Goal: Book appointment/travel/reservation

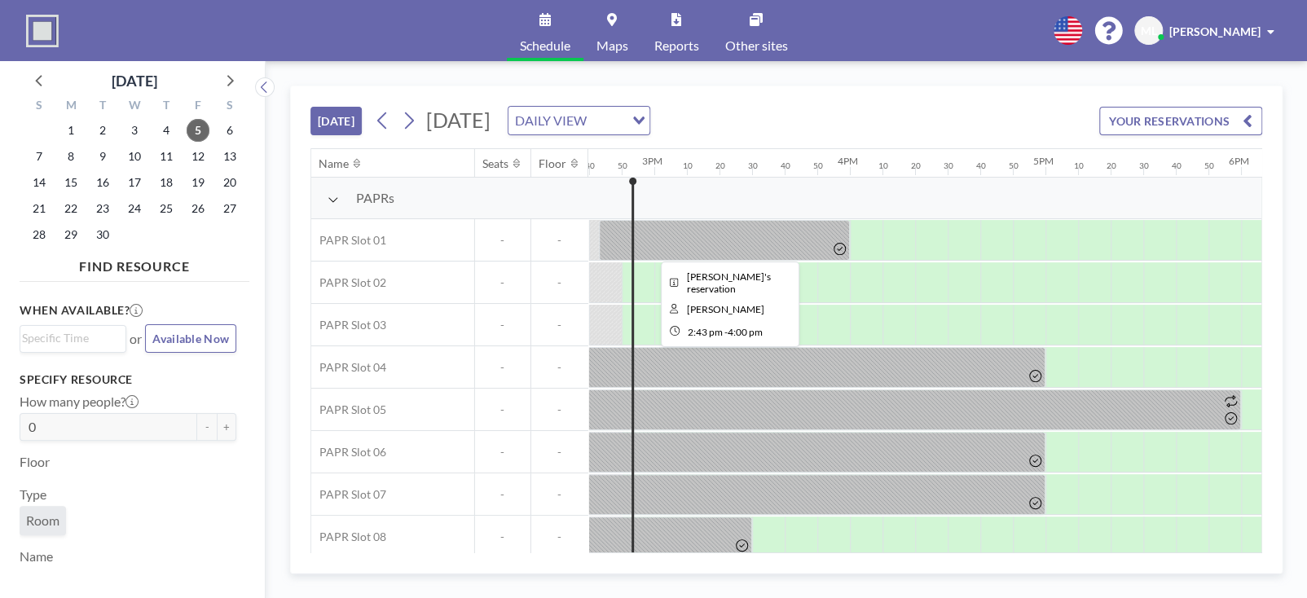
scroll to position [0, 2869]
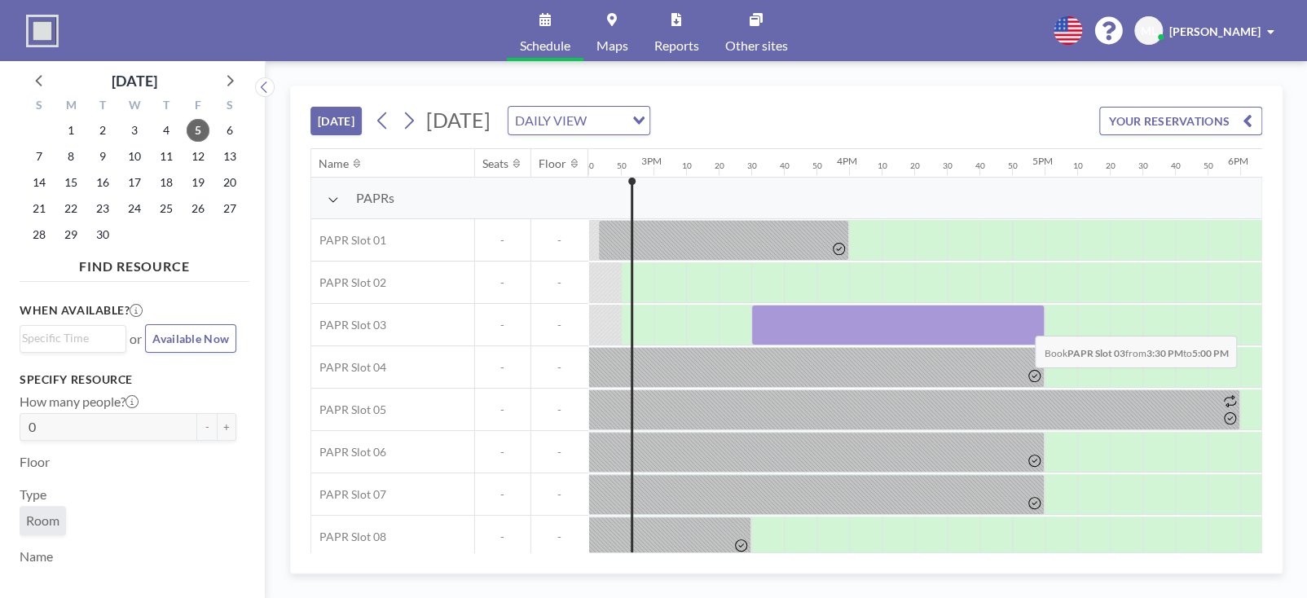
drag, startPoint x: 752, startPoint y: 323, endPoint x: 1022, endPoint y: 323, distance: 269.8
click at [1022, 323] on div at bounding box center [898, 325] width 293 height 41
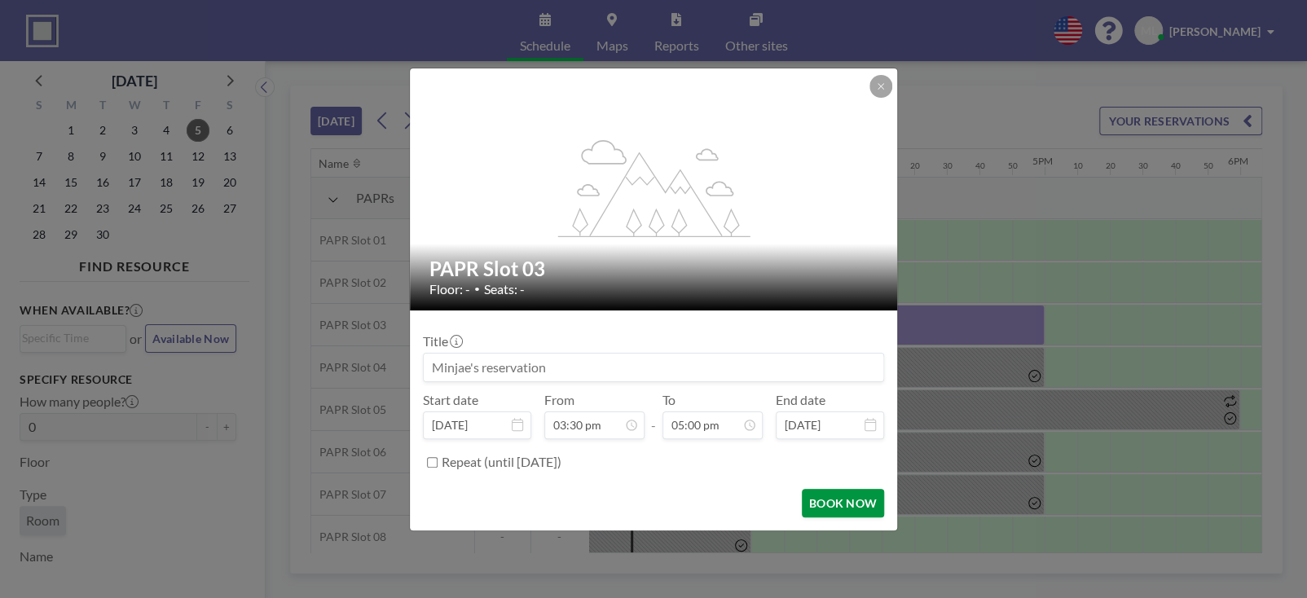
click at [847, 500] on button "BOOK NOW" at bounding box center [843, 503] width 82 height 29
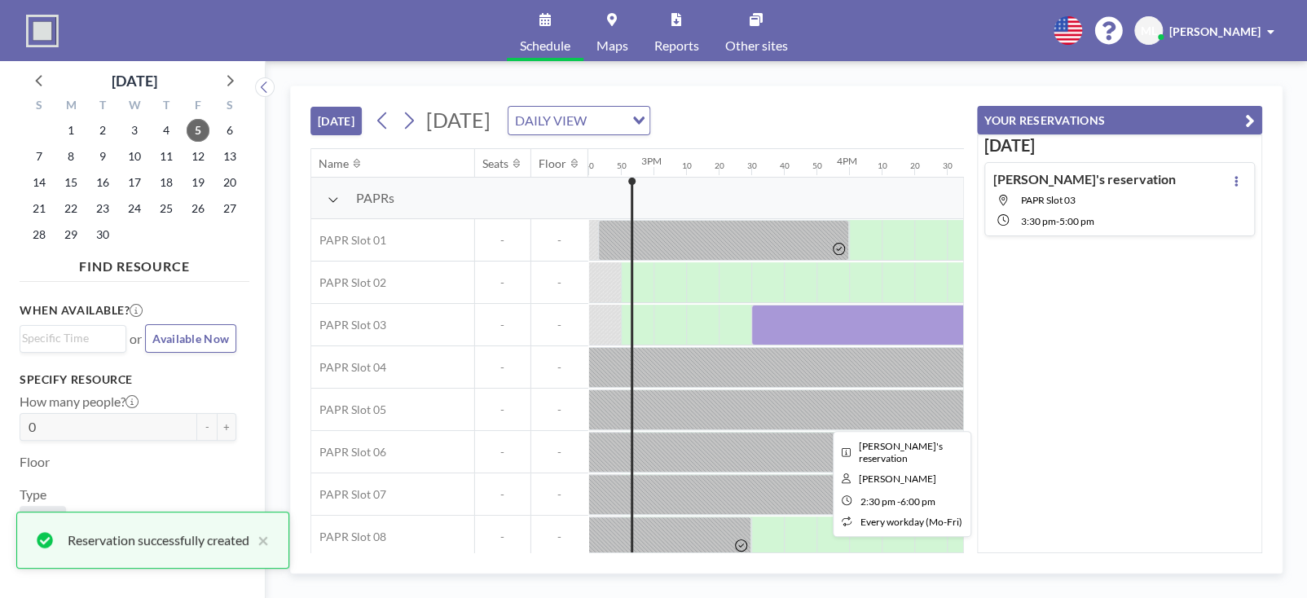
scroll to position [0, 0]
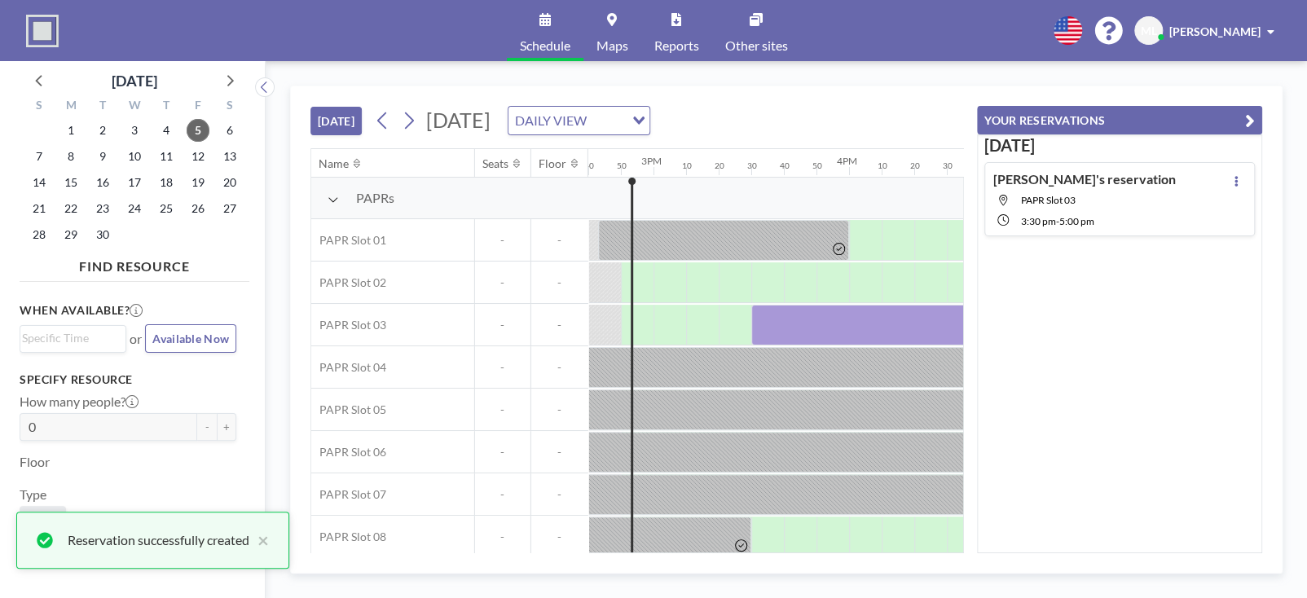
click at [1252, 115] on icon "button" at bounding box center [1250, 121] width 10 height 20
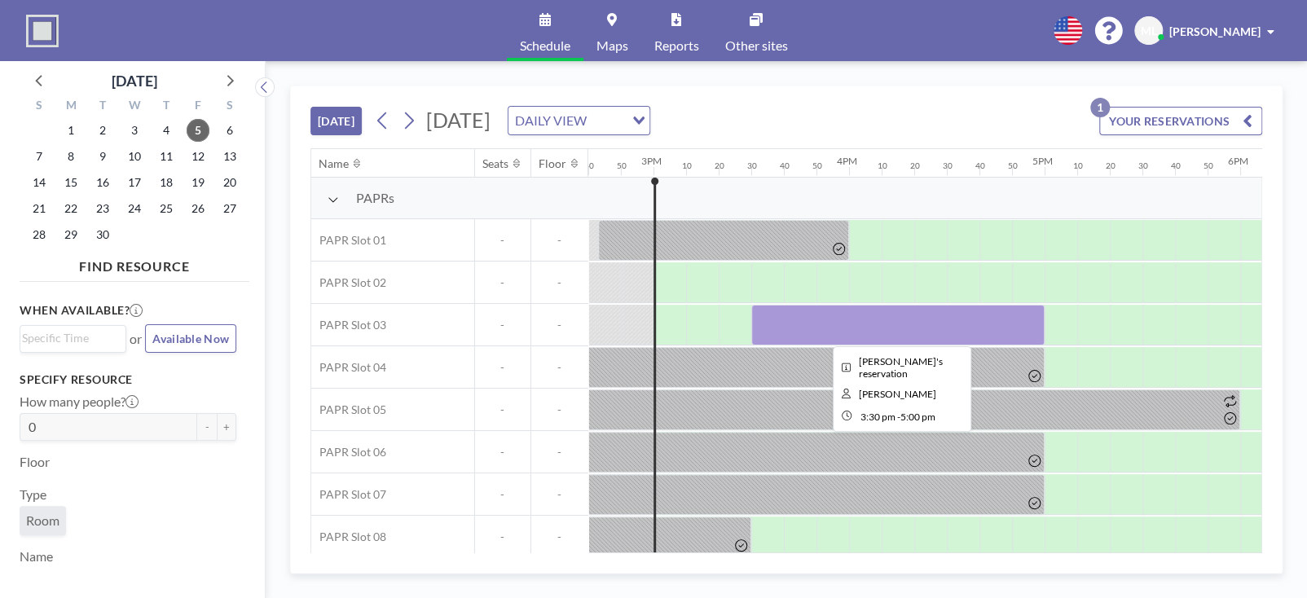
click at [847, 324] on div at bounding box center [898, 325] width 293 height 41
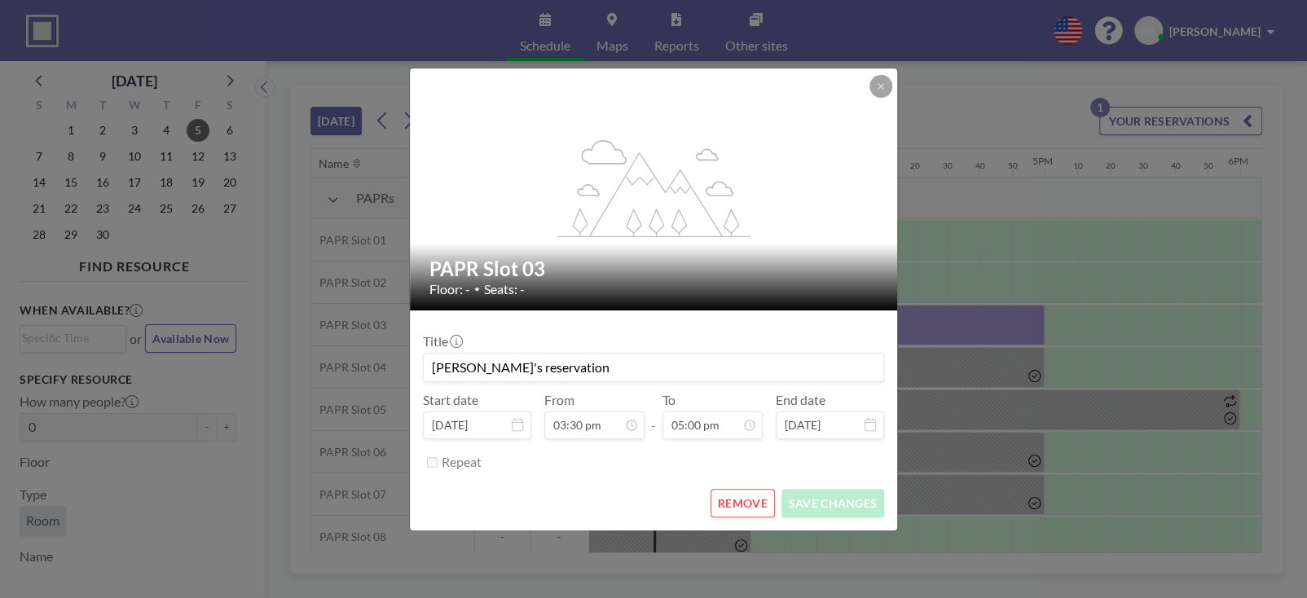
click at [760, 504] on button "REMOVE" at bounding box center [743, 503] width 64 height 29
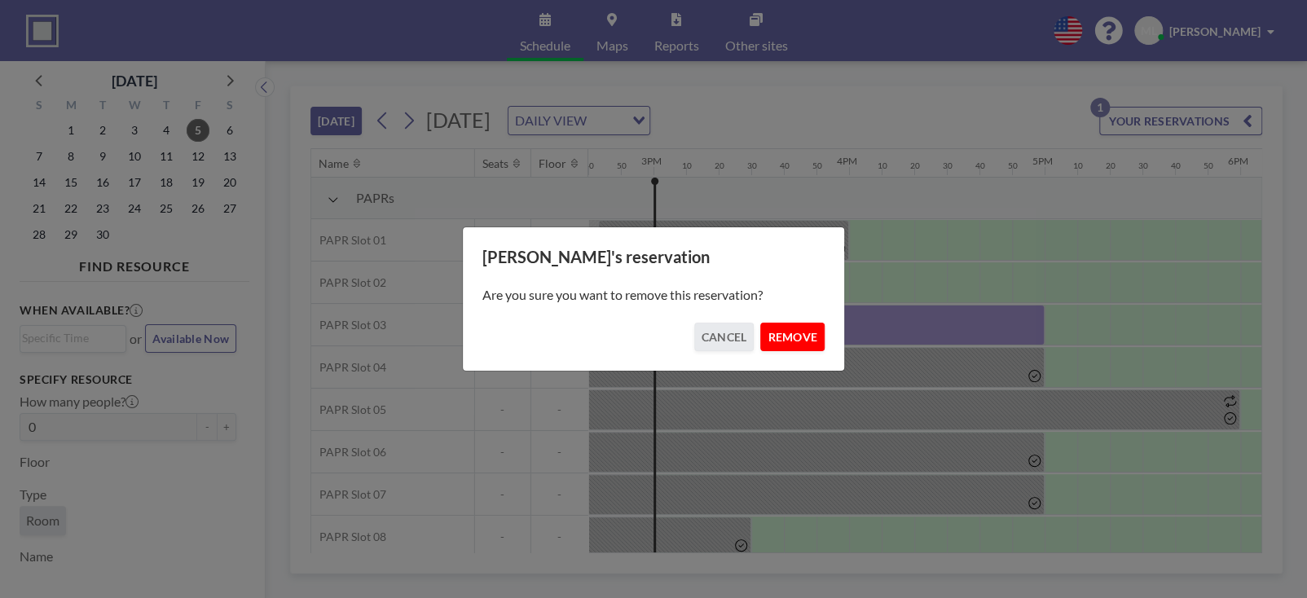
click at [791, 333] on button "REMOVE" at bounding box center [792, 337] width 64 height 29
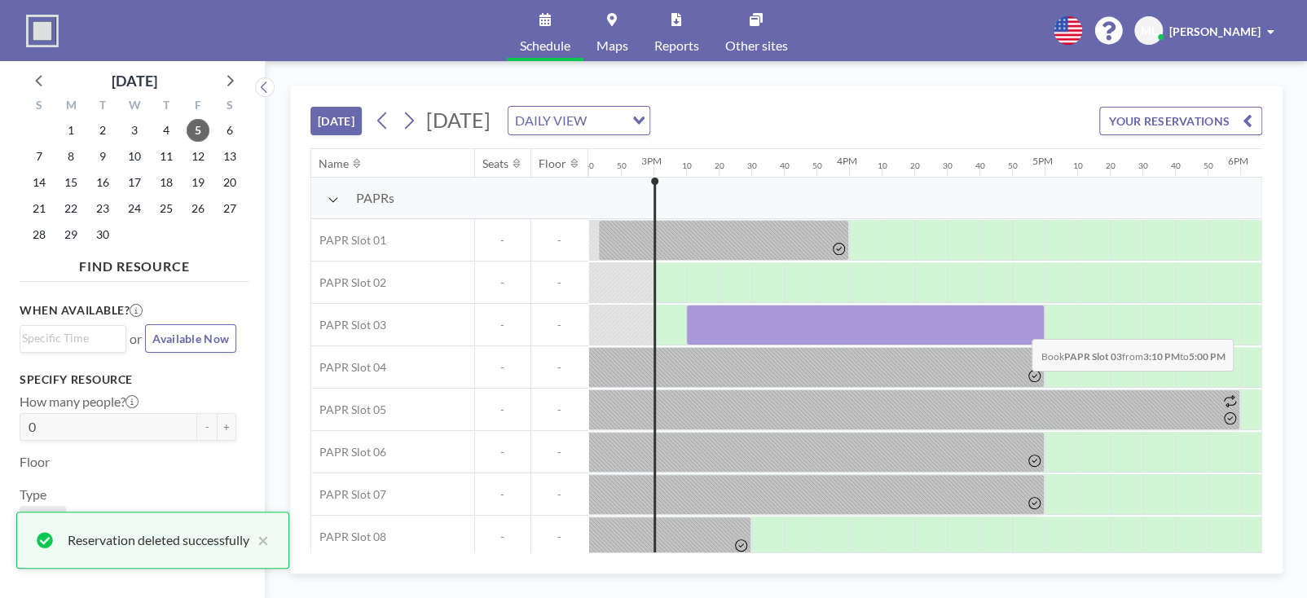
drag, startPoint x: 708, startPoint y: 325, endPoint x: 1019, endPoint y: 326, distance: 311.4
click at [1019, 326] on div at bounding box center [865, 325] width 359 height 41
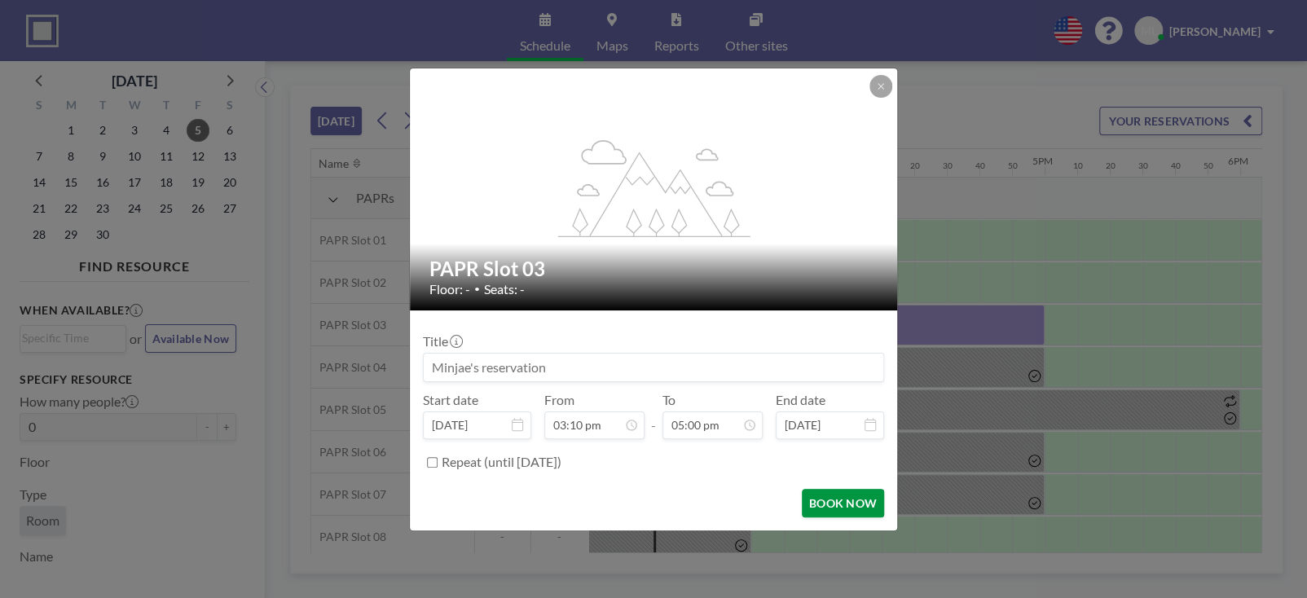
click at [841, 494] on button "BOOK NOW" at bounding box center [843, 503] width 82 height 29
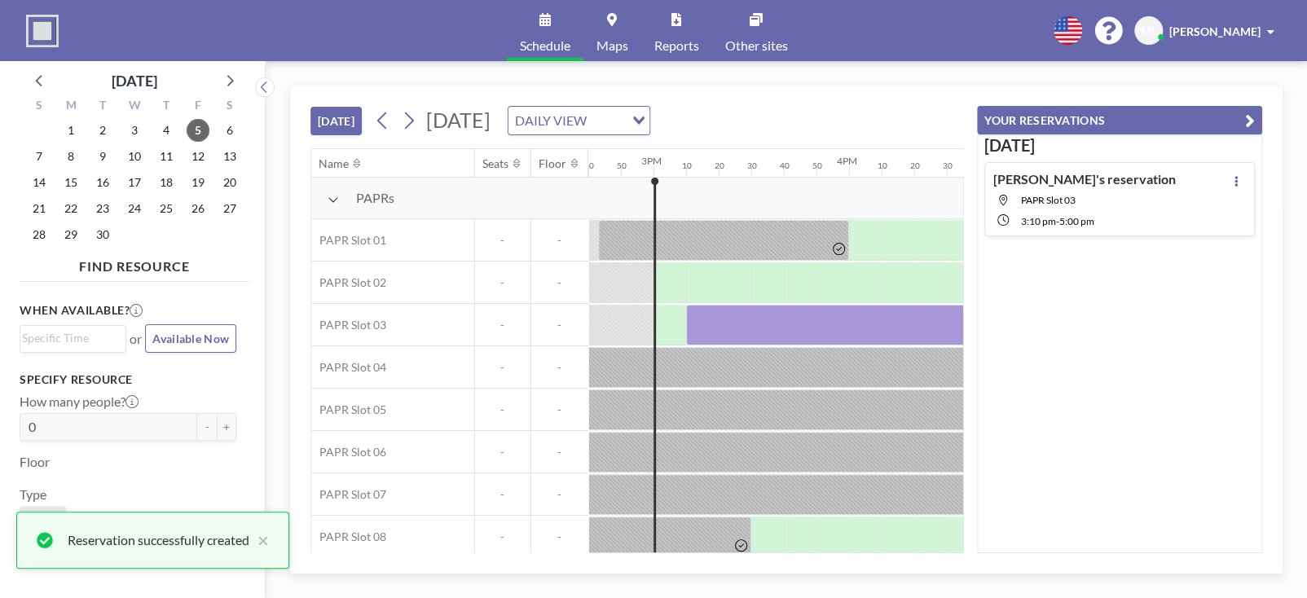
click at [1255, 117] on button "YOUR RESERVATIONS" at bounding box center [1119, 120] width 285 height 29
